Goal: Task Accomplishment & Management: Use online tool/utility

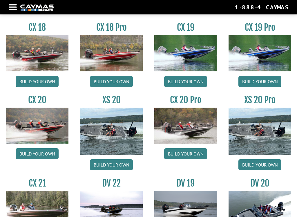
scroll to position [443, 0]
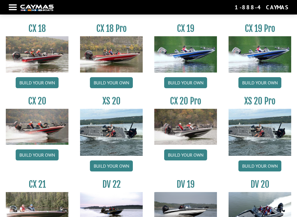
click at [260, 84] on link "Build your own" at bounding box center [259, 82] width 43 height 11
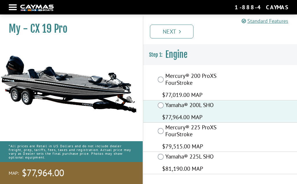
click at [180, 32] on icon "Pagination" at bounding box center [180, 32] width 2 height 6
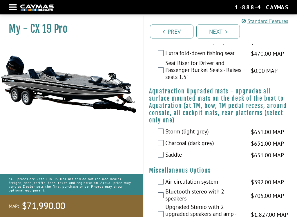
scroll to position [1072, 0]
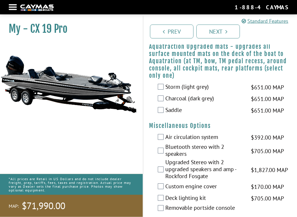
click at [166, 101] on label "Charcoal (dark grey)" at bounding box center [204, 99] width 78 height 8
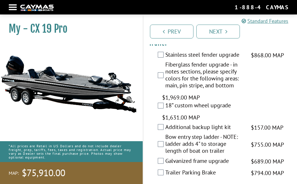
scroll to position [1489, 0]
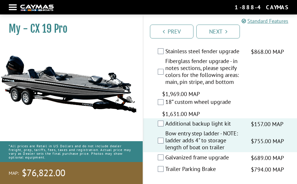
click at [14, 112] on img at bounding box center [68, 84] width 137 height 83
click at [85, 88] on img at bounding box center [68, 84] width 137 height 83
click at [228, 27] on link "Next" at bounding box center [217, 32] width 43 height 14
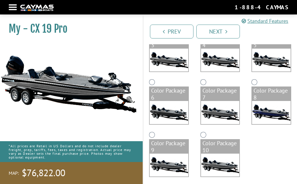
scroll to position [129, 0]
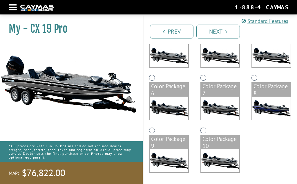
click at [171, 150] on img at bounding box center [169, 161] width 39 height 23
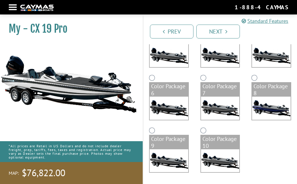
click at [172, 112] on img at bounding box center [169, 108] width 39 height 23
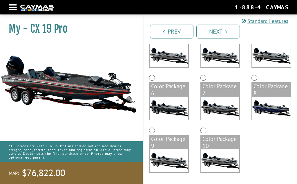
click at [223, 157] on img at bounding box center [220, 161] width 39 height 23
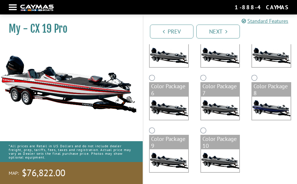
click at [223, 99] on img at bounding box center [220, 108] width 39 height 23
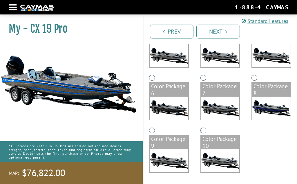
click at [225, 33] on link "Next" at bounding box center [217, 32] width 43 height 14
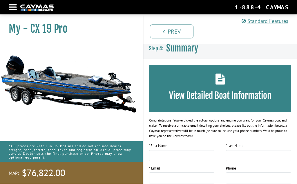
scroll to position [0, 0]
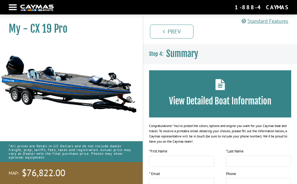
click at [221, 87] on icon at bounding box center [220, 84] width 10 height 11
click at [222, 97] on h3 "View Detailed Boat Information" at bounding box center [220, 101] width 125 height 11
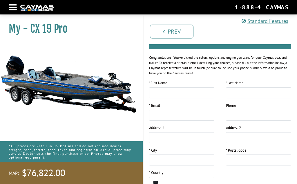
scroll to position [65, 0]
